Goal: Transaction & Acquisition: Obtain resource

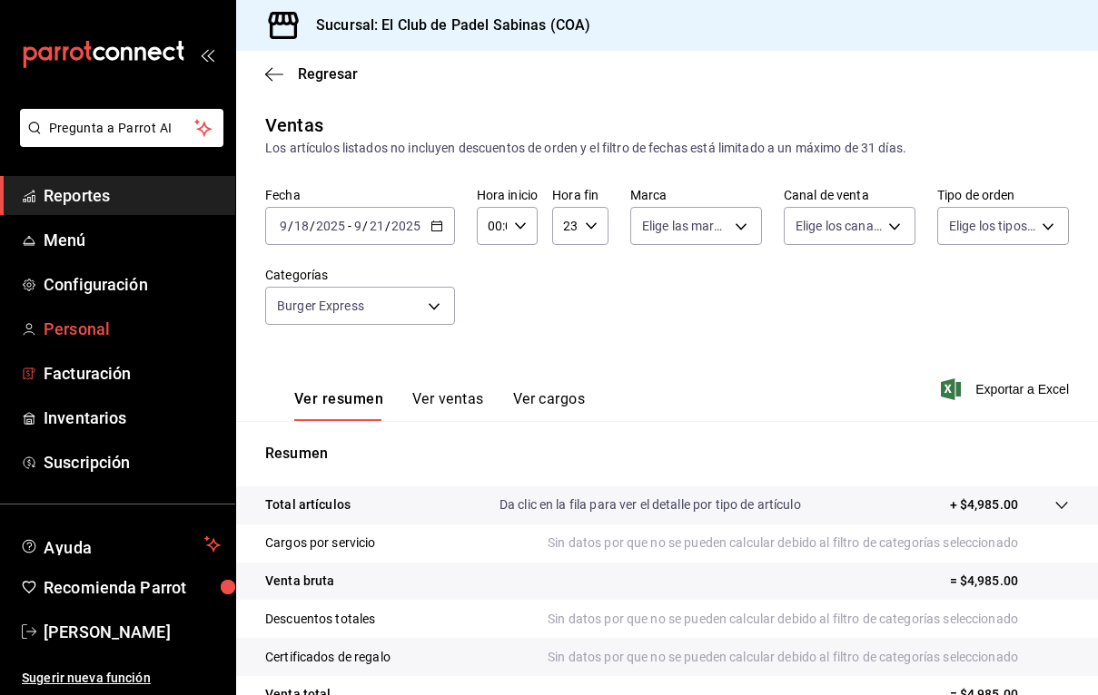
scroll to position [174, 0]
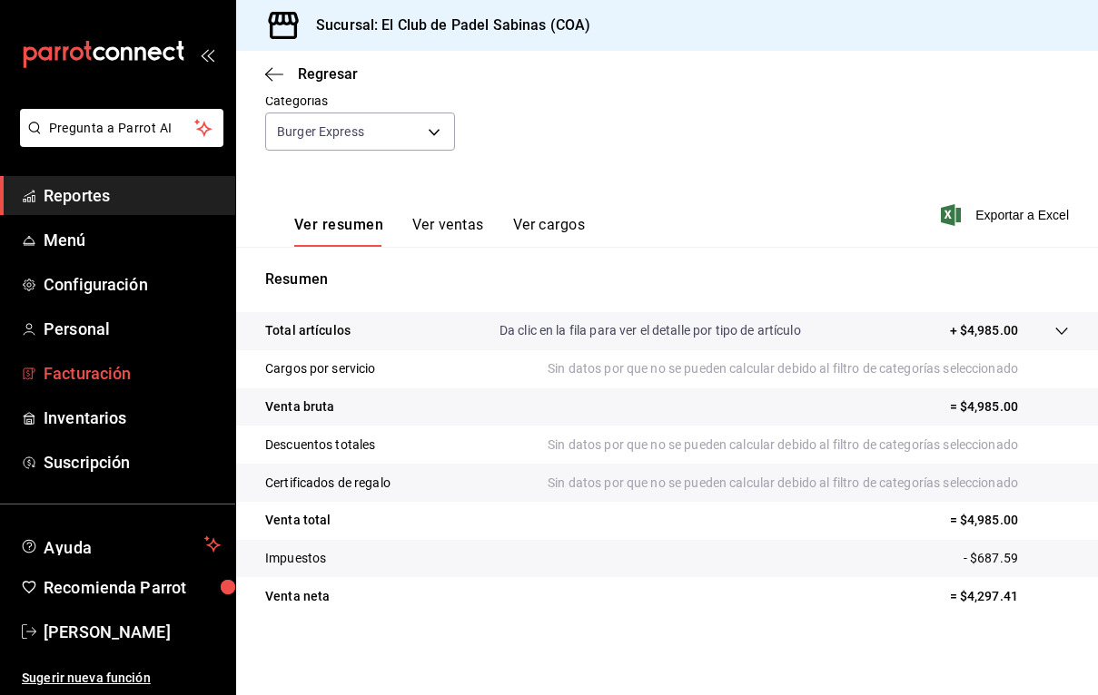
click at [127, 373] on span "Facturación" at bounding box center [132, 373] width 177 height 25
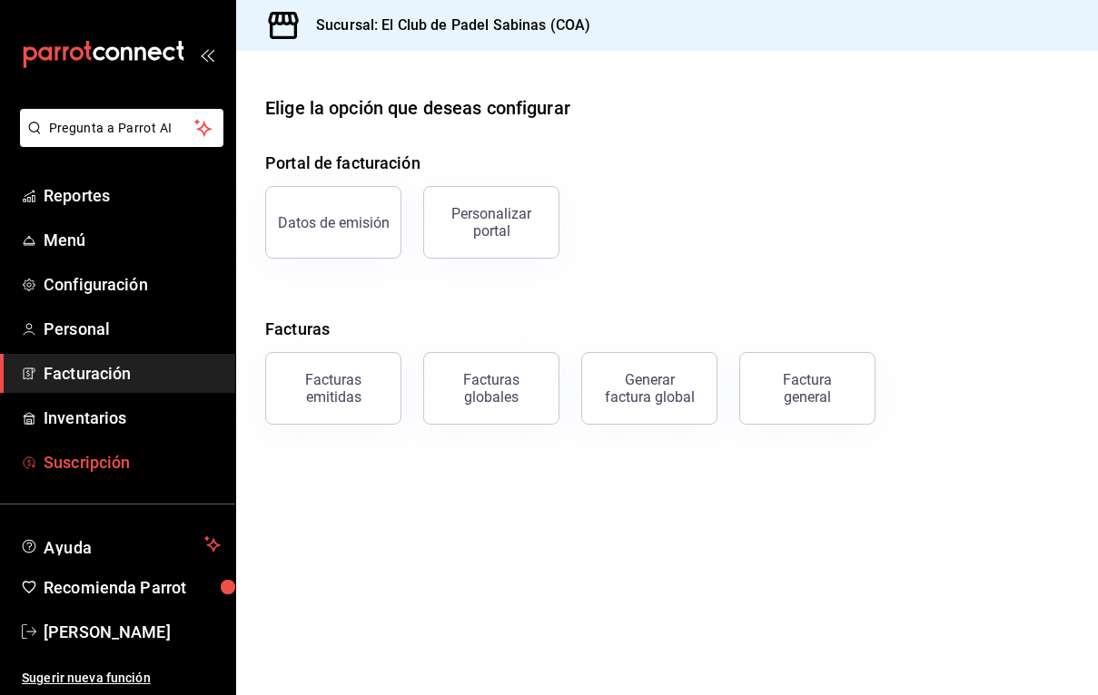
click at [117, 460] on span "Suscripción" at bounding box center [132, 462] width 177 height 25
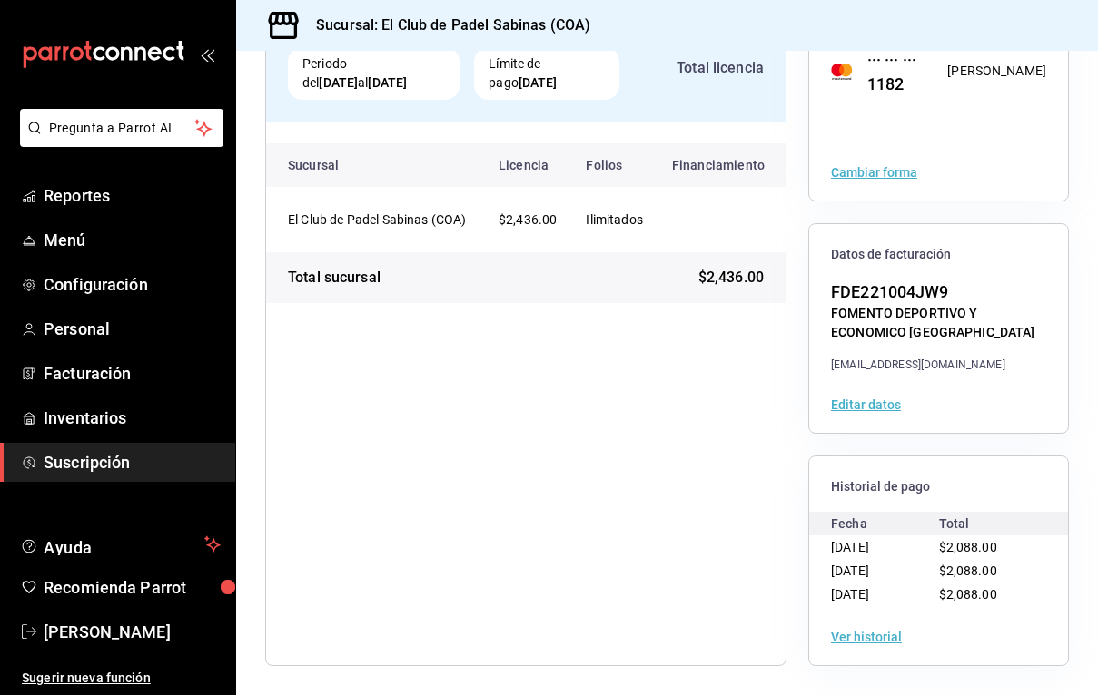
scroll to position [164, 0]
click at [881, 638] on button "Ver historial" at bounding box center [866, 637] width 71 height 13
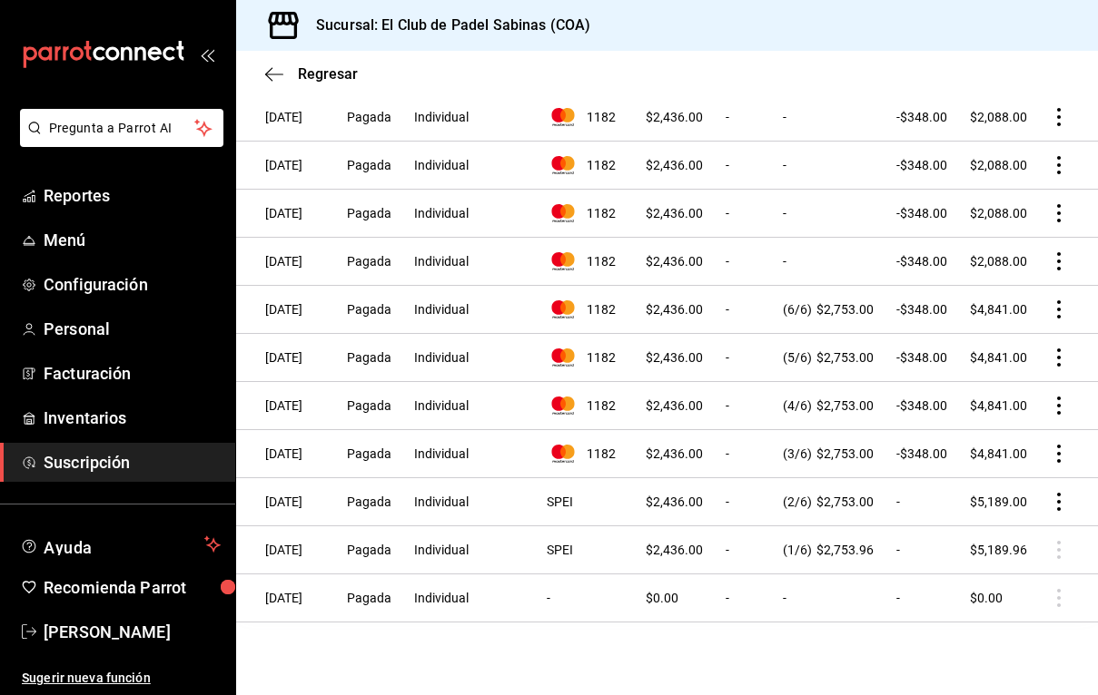
scroll to position [437, 0]
click at [1057, 449] on icon "actions" at bounding box center [1059, 454] width 4 height 18
click at [1057, 449] on li "Descarga PDF" at bounding box center [977, 473] width 182 height 51
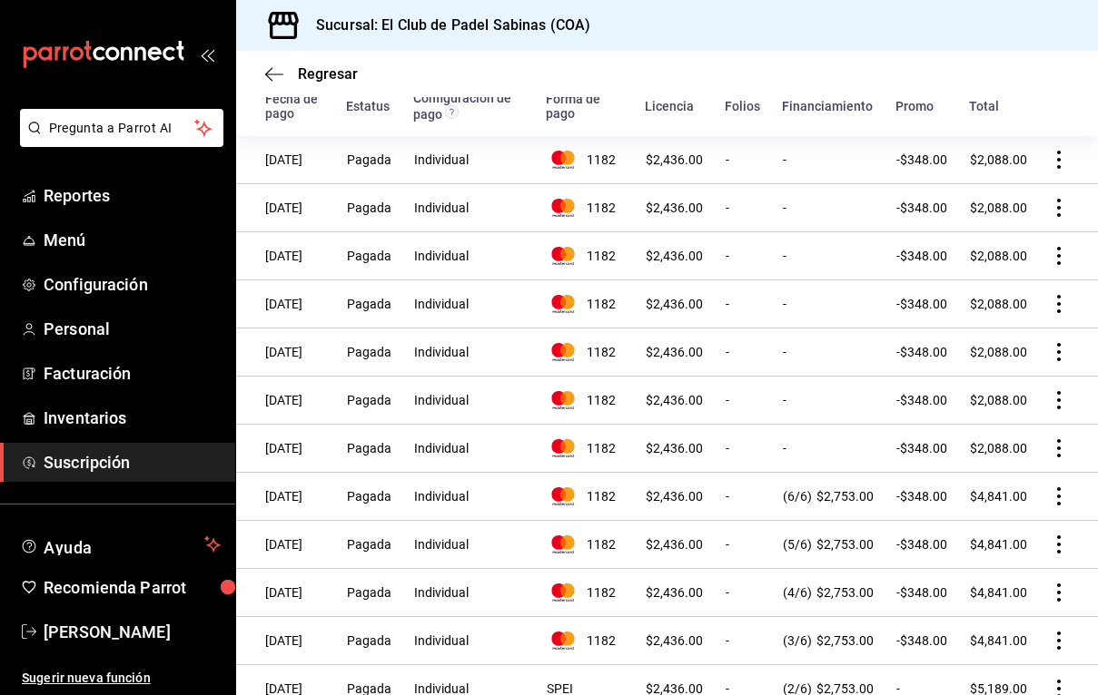
scroll to position [127, 0]
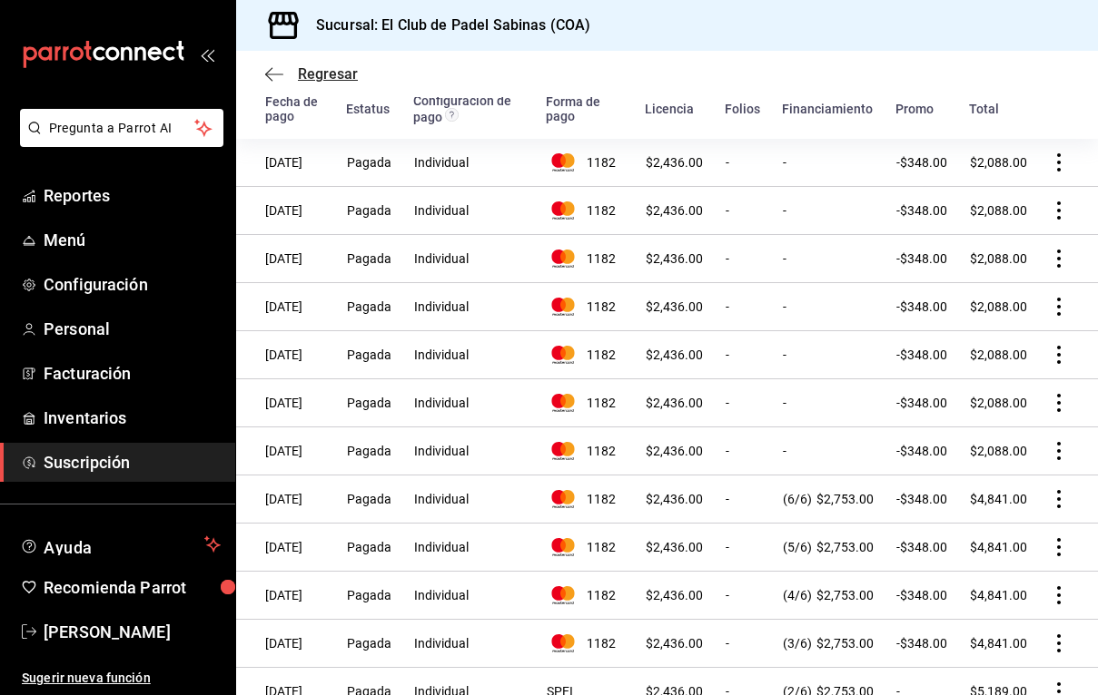
click at [283, 69] on span "Regresar" at bounding box center [311, 73] width 93 height 17
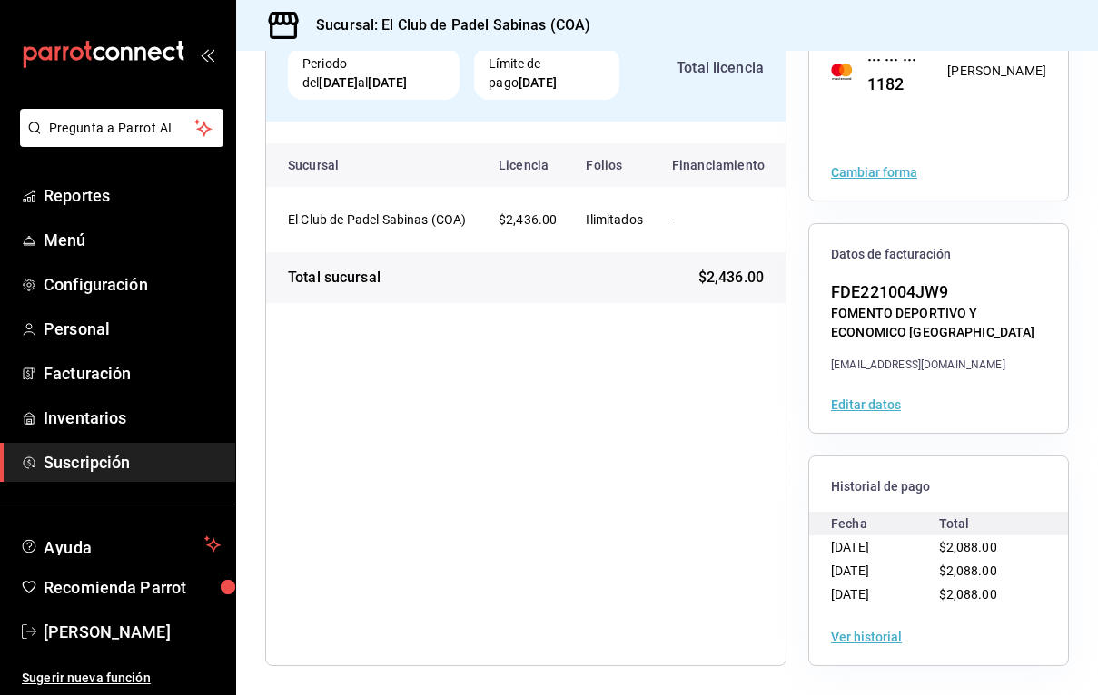
scroll to position [164, 0]
click at [856, 635] on button "Ver historial" at bounding box center [866, 637] width 71 height 13
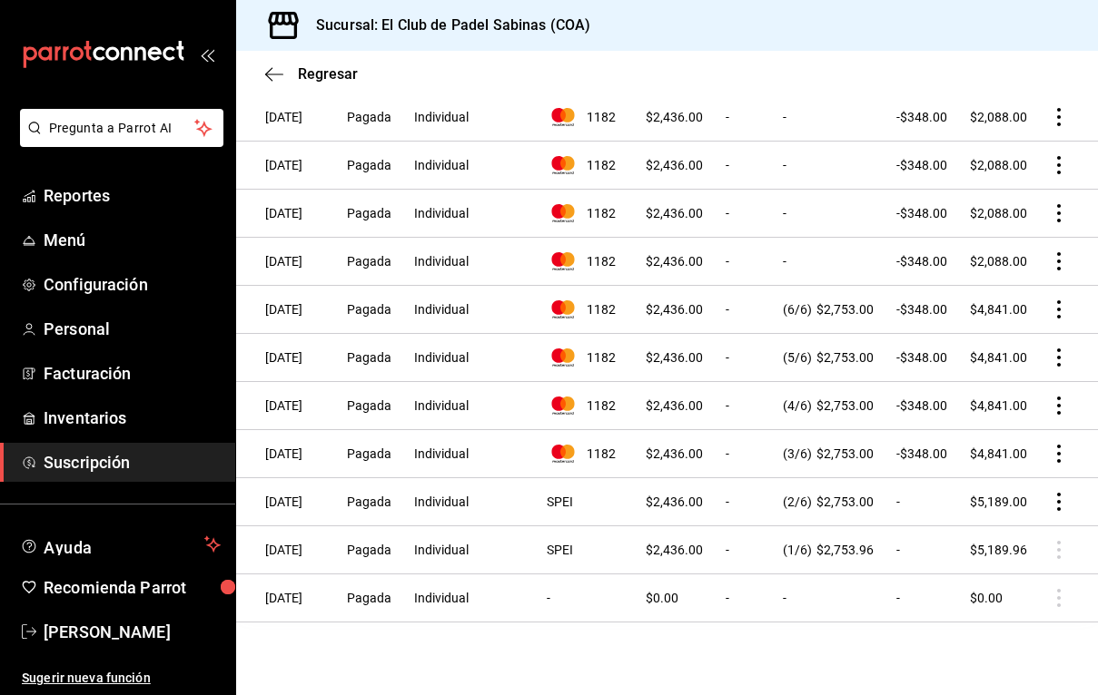
click at [1052, 319] on icon "actions" at bounding box center [1058, 309] width 18 height 18
click at [1017, 345] on span "Descarga PDF" at bounding box center [967, 350] width 116 height 22
click at [1017, 345] on span "Descarga PDF" at bounding box center [992, 338] width 87 height 13
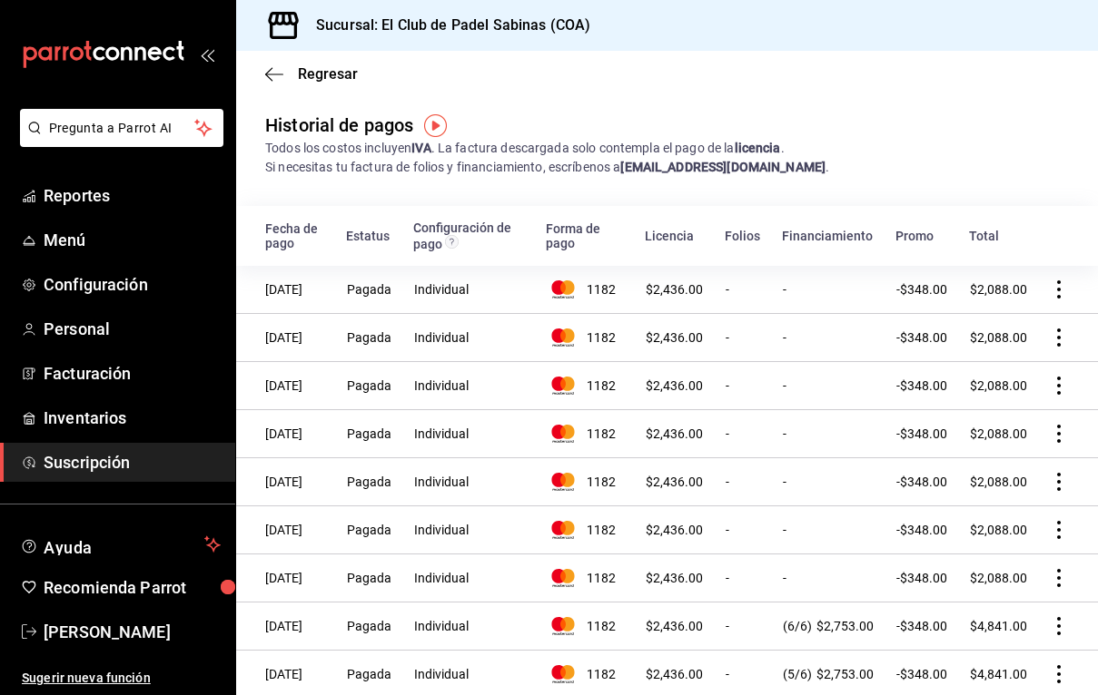
click at [232, 1] on div "mailbox folders" at bounding box center [117, 54] width 235 height 109
